Goal: Task Accomplishment & Management: Manage account settings

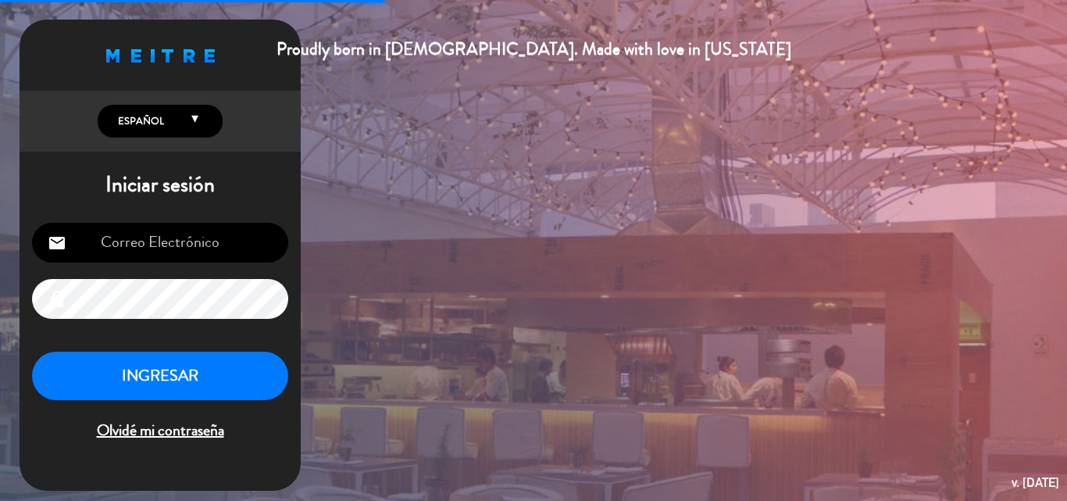
type input "[PERSON_NAME][EMAIL_ADDRESS][DOMAIN_NAME]"
click at [175, 382] on button "INGRESAR" at bounding box center [160, 375] width 256 height 49
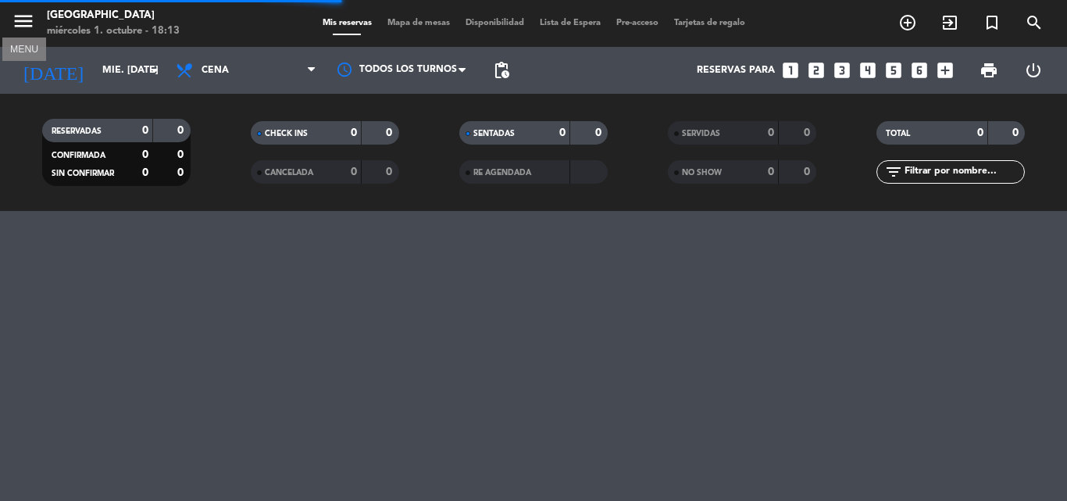
click at [23, 16] on icon "menu" at bounding box center [23, 20] width 23 height 23
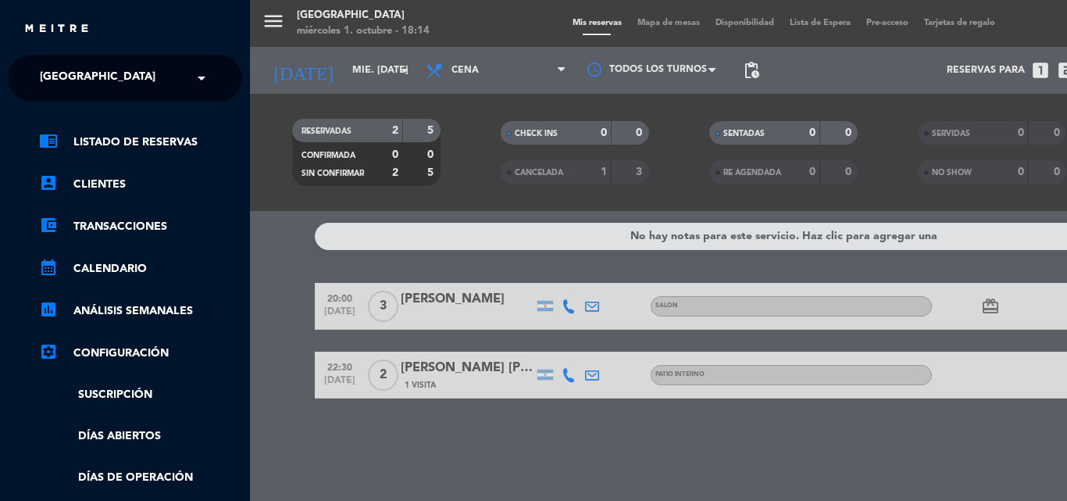
click at [123, 77] on div "× [GEOGRAPHIC_DATA]" at bounding box center [106, 78] width 145 height 33
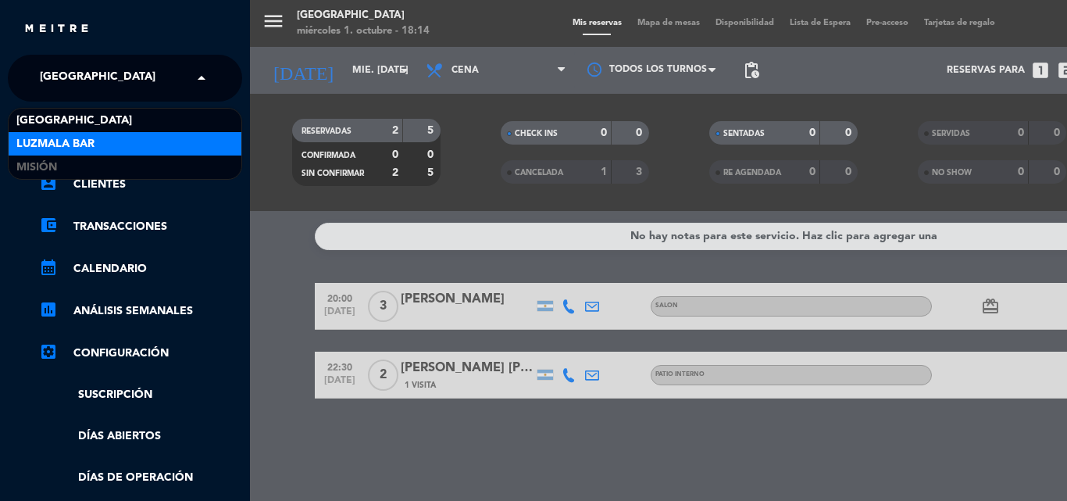
click at [99, 142] on div "Luzmala Bar" at bounding box center [125, 143] width 233 height 23
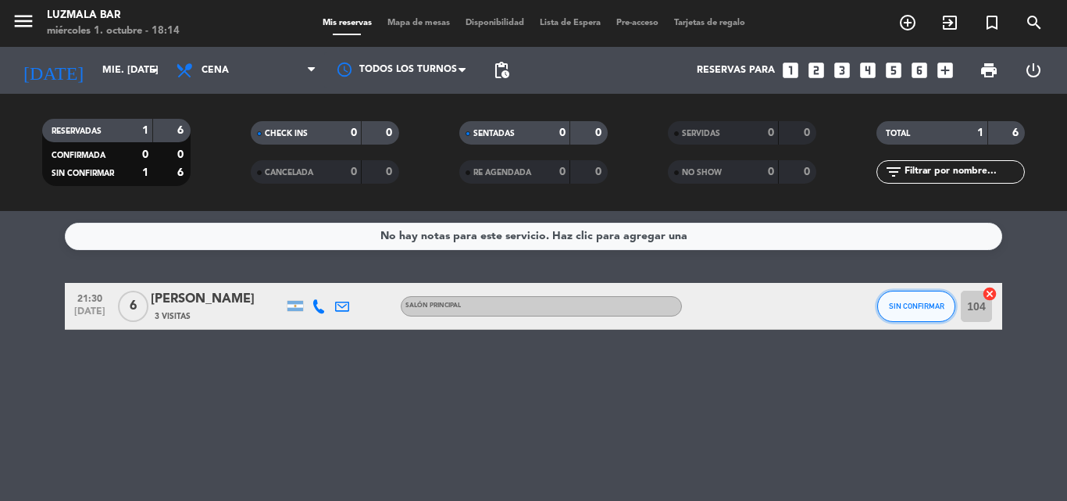
click at [919, 300] on button "SIN CONFIRMAR" at bounding box center [916, 306] width 78 height 31
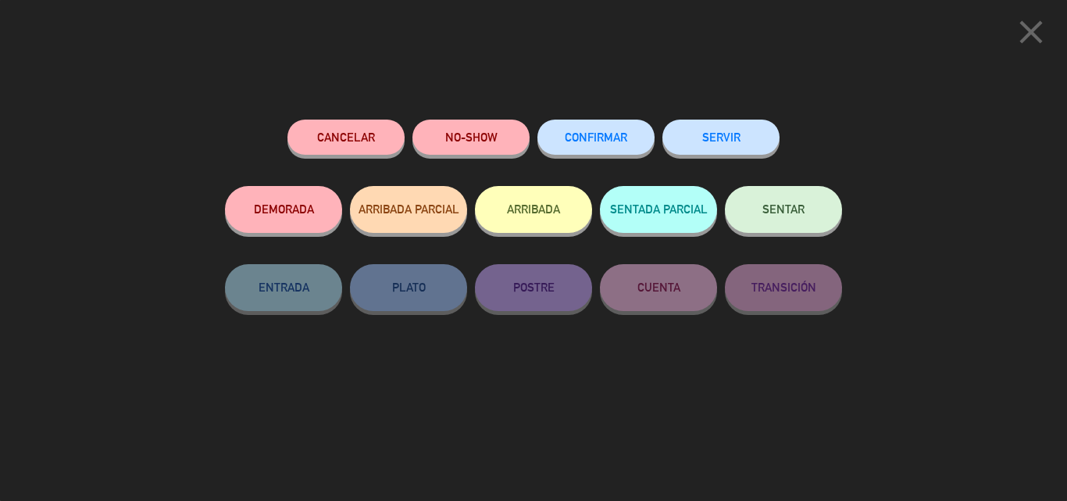
click at [587, 133] on span "CONFIRMAR" at bounding box center [596, 136] width 62 height 13
